Goal: Information Seeking & Learning: Learn about a topic

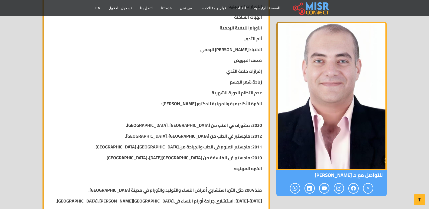
scroll to position [568, 0]
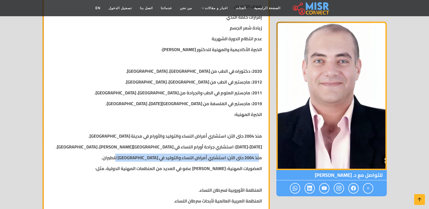
drag, startPoint x: 104, startPoint y: 147, endPoint x: 260, endPoint y: 147, distance: 155.3
click at [260, 155] on p "منذ 2004 حتى الآن: استشاري أمراض النساء والتوليد في [GEOGRAPHIC_DATA] للطيران." at bounding box center [156, 158] width 212 height 6
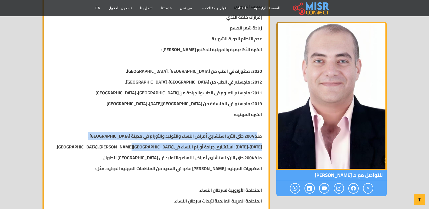
drag, startPoint x: 258, startPoint y: 123, endPoint x: 123, endPoint y: 127, distance: 135.1
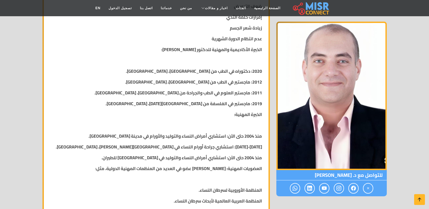
drag, startPoint x: 259, startPoint y: 133, endPoint x: 177, endPoint y: 133, distance: 81.7
click at [177, 143] on strong "[DATE]-[DATE]: استشاري جراحة أورام النساء في [GEOGRAPHIC_DATA][PERSON_NAME]، [G…" at bounding box center [159, 147] width 206 height 8
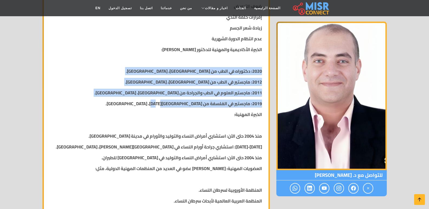
drag, startPoint x: 157, startPoint y: 90, endPoint x: 262, endPoint y: 59, distance: 109.6
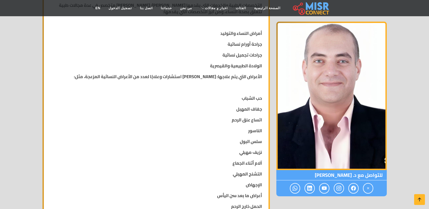
scroll to position [162, 0]
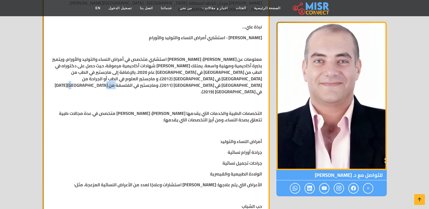
drag, startPoint x: 151, startPoint y: 79, endPoint x: 191, endPoint y: 81, distance: 39.9
click at [191, 81] on p "معلومات عن [PERSON_NAME]: [PERSON_NAME] استشاري متخصص في أمراض النساء والتوليد …" at bounding box center [156, 75] width 212 height 39
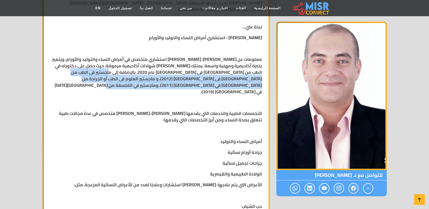
drag, startPoint x: 133, startPoint y: 66, endPoint x: 180, endPoint y: 80, distance: 48.8
click at [180, 80] on strong "معلومات عن [PERSON_NAME]: [PERSON_NAME] استشاري متخصص في أمراض النساء والتوليد …" at bounding box center [157, 75] width 210 height 41
drag, startPoint x: 261, startPoint y: 66, endPoint x: 174, endPoint y: 78, distance: 88.3
click at [174, 78] on p "معلومات عن [PERSON_NAME]: [PERSON_NAME] استشاري متخصص في أمراض النساء والتوليد …" at bounding box center [156, 75] width 212 height 39
click at [201, 76] on strong "معلومات عن [PERSON_NAME]: [PERSON_NAME] استشاري متخصص في أمراض النساء والتوليد …" at bounding box center [157, 75] width 210 height 41
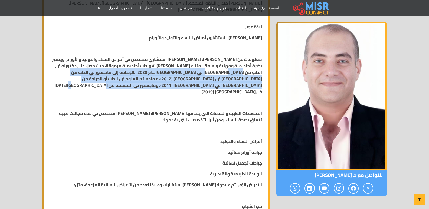
drag, startPoint x: 241, startPoint y: 65, endPoint x: 76, endPoint y: 77, distance: 165.5
click at [76, 77] on p "معلومات عن [PERSON_NAME]: [PERSON_NAME] استشاري متخصص في أمراض النساء والتوليد …" at bounding box center [156, 75] width 212 height 39
click at [212, 73] on strong "معلومات عن [PERSON_NAME]: [PERSON_NAME] استشاري متخصص في أمراض النساء والتوليد …" at bounding box center [157, 75] width 210 height 41
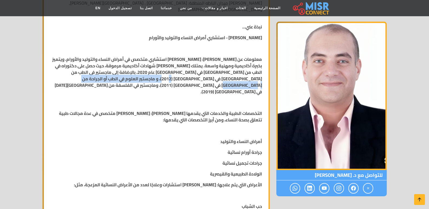
drag, startPoint x: 218, startPoint y: 73, endPoint x: 94, endPoint y: 73, distance: 123.1
click at [94, 73] on strong "معلومات عن [PERSON_NAME]: [PERSON_NAME] استشاري متخصص في أمراض النساء والتوليد …" at bounding box center [157, 75] width 210 height 41
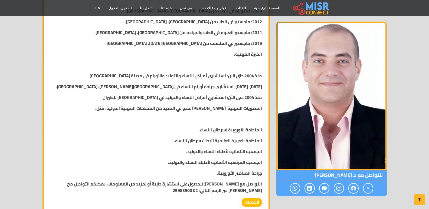
scroll to position [704, 0]
